Goal: Task Accomplishment & Management: Manage account settings

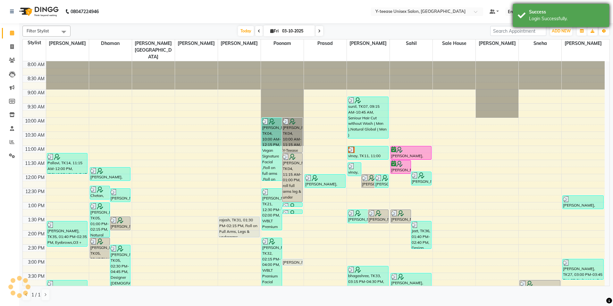
click at [543, 6] on div "Success Login Successfully." at bounding box center [561, 15] width 96 height 23
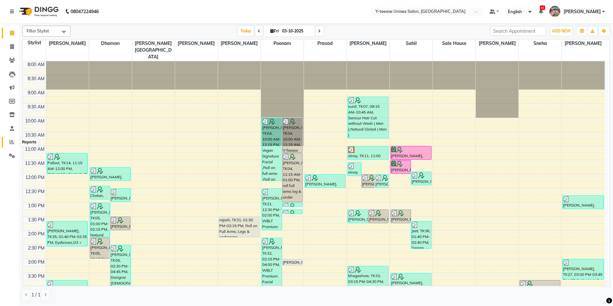
click at [12, 144] on icon at bounding box center [12, 141] width 5 height 5
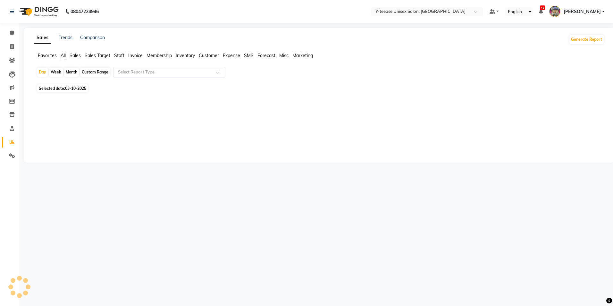
click at [123, 72] on input "text" at bounding box center [163, 72] width 92 height 6
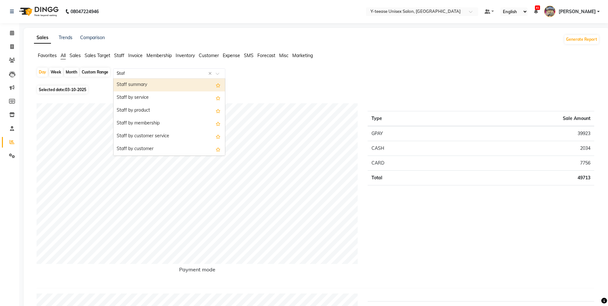
type input "Staff"
drag, startPoint x: 128, startPoint y: 84, endPoint x: 88, endPoint y: 107, distance: 46.4
click at [129, 84] on div "Staff summary" at bounding box center [169, 85] width 112 height 13
select select "csv"
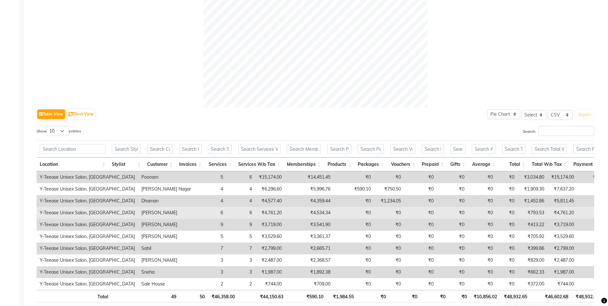
scroll to position [224, 0]
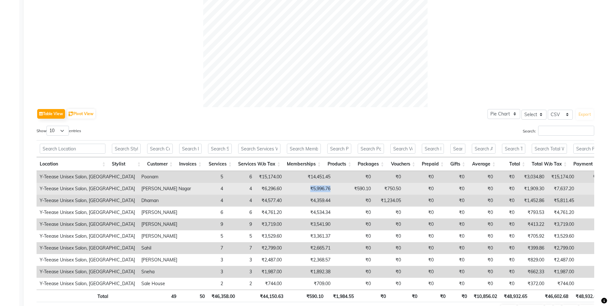
drag, startPoint x: 258, startPoint y: 192, endPoint x: 282, endPoint y: 193, distance: 24.7
click at [285, 193] on td "₹5,996.76" at bounding box center [309, 189] width 49 height 12
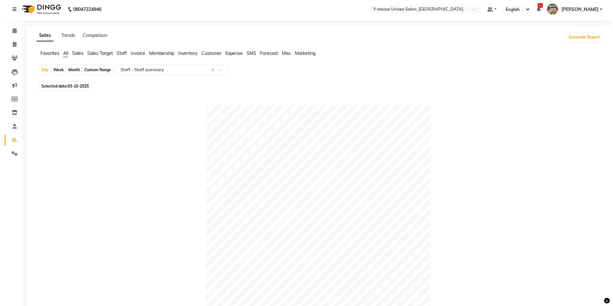
scroll to position [0, 0]
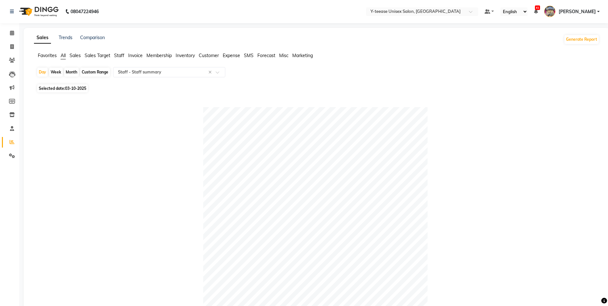
click at [593, 10] on span "[PERSON_NAME]" at bounding box center [577, 11] width 37 height 7
click at [567, 46] on link "Sign out" at bounding box center [567, 46] width 59 height 10
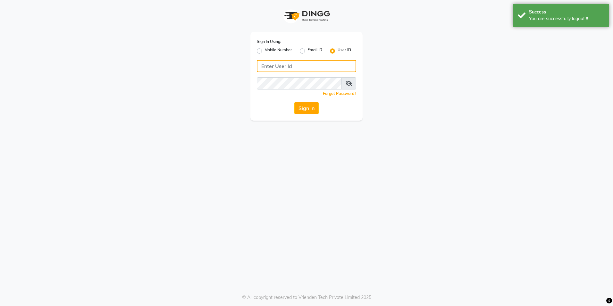
type input "8999679795"
